Goal: Task Accomplishment & Management: Manage account settings

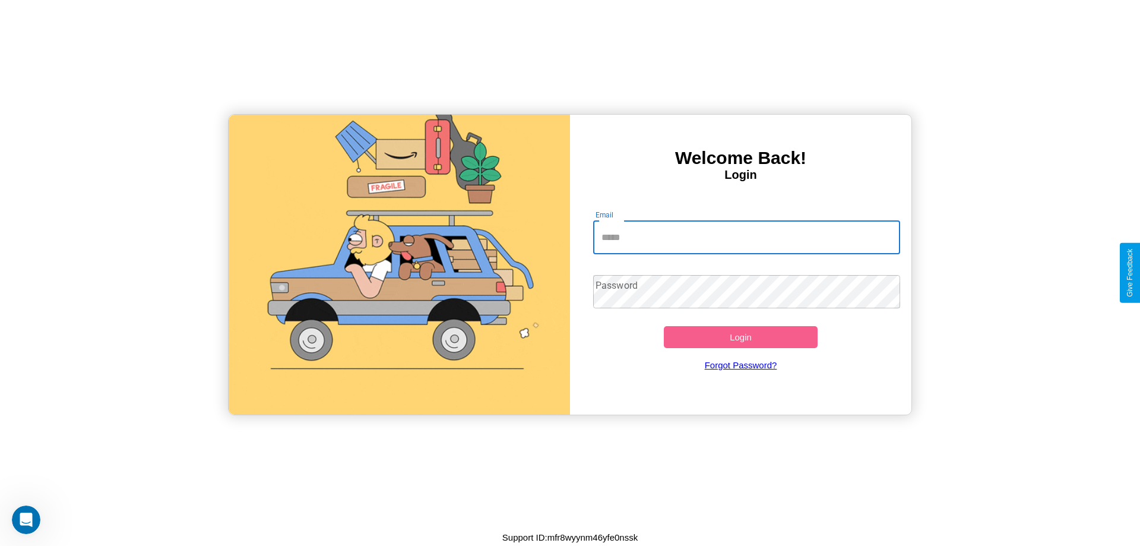
click at [747, 237] on input "Email" at bounding box center [747, 237] width 308 height 33
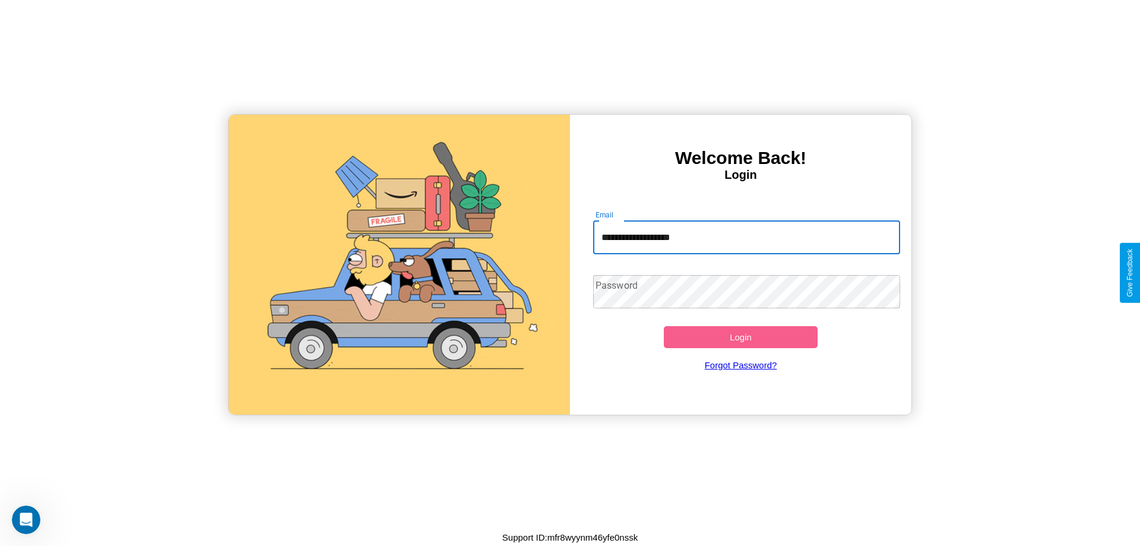
type input "**********"
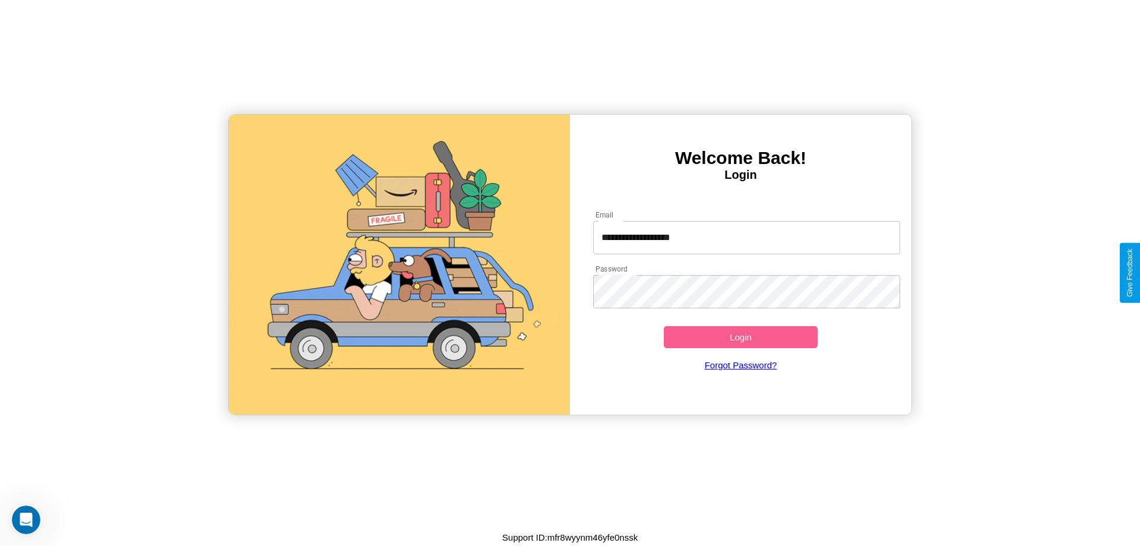
click at [741, 337] on button "Login" at bounding box center [741, 337] width 154 height 22
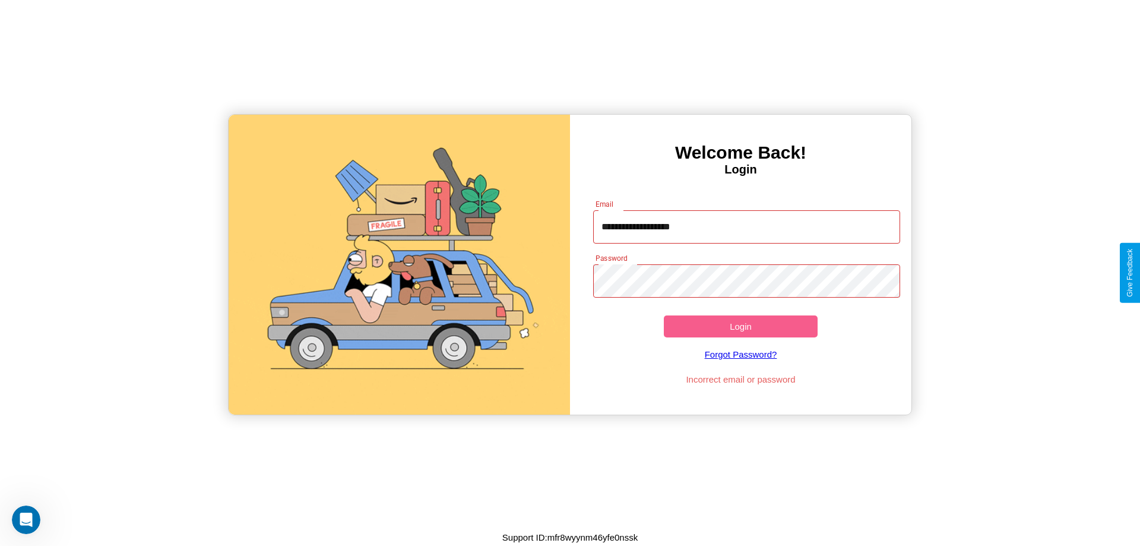
click at [741, 326] on button "Login" at bounding box center [741, 326] width 154 height 22
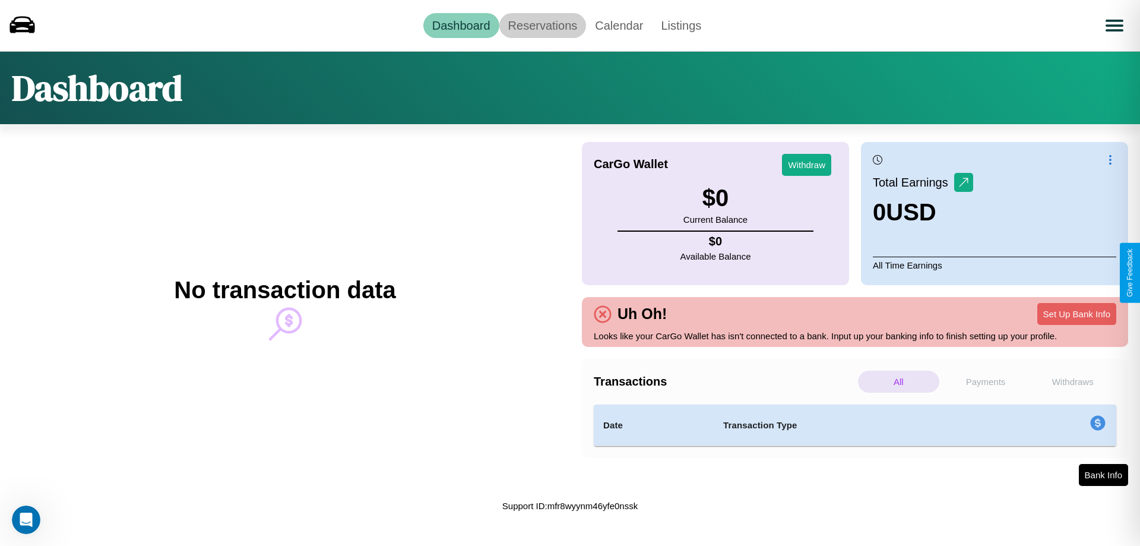
click at [542, 25] on link "Reservations" at bounding box center [542, 25] width 87 height 25
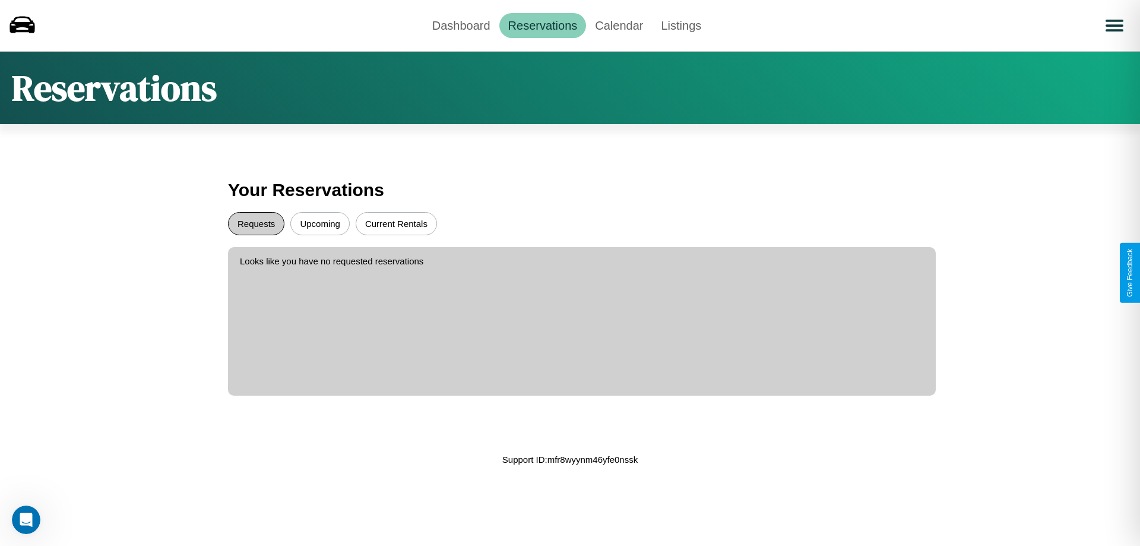
click at [256, 223] on button "Requests" at bounding box center [256, 223] width 56 height 23
click at [320, 223] on button "Upcoming" at bounding box center [319, 223] width 59 height 23
click at [396, 223] on button "Current Rentals" at bounding box center [396, 223] width 81 height 23
click at [461, 25] on link "Dashboard" at bounding box center [461, 25] width 76 height 25
